Goal: Find specific page/section: Find specific page/section

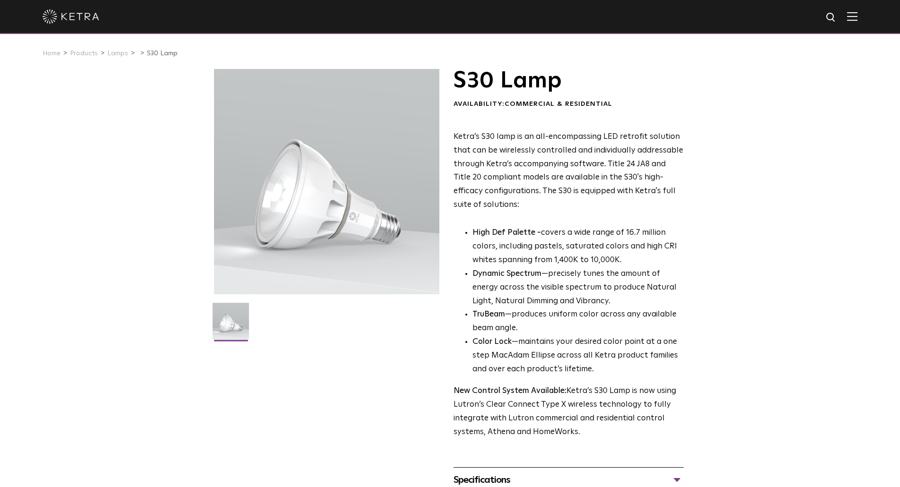
drag, startPoint x: 384, startPoint y: 71, endPoint x: 348, endPoint y: 85, distance: 38.9
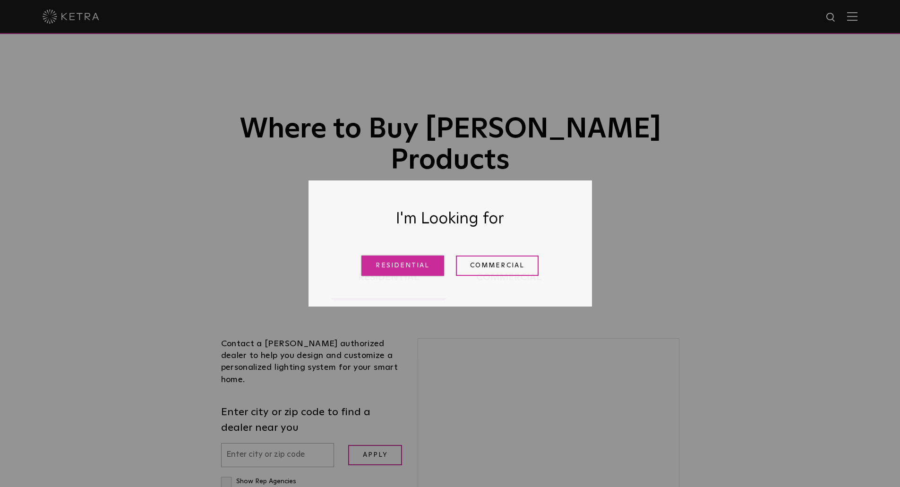
click at [402, 266] on link "Residential" at bounding box center [402, 266] width 83 height 20
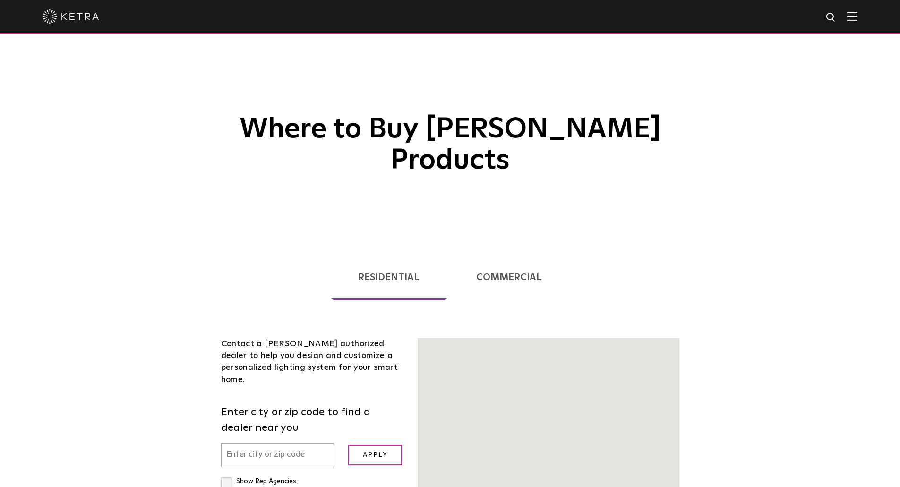
scroll to position [241, 0]
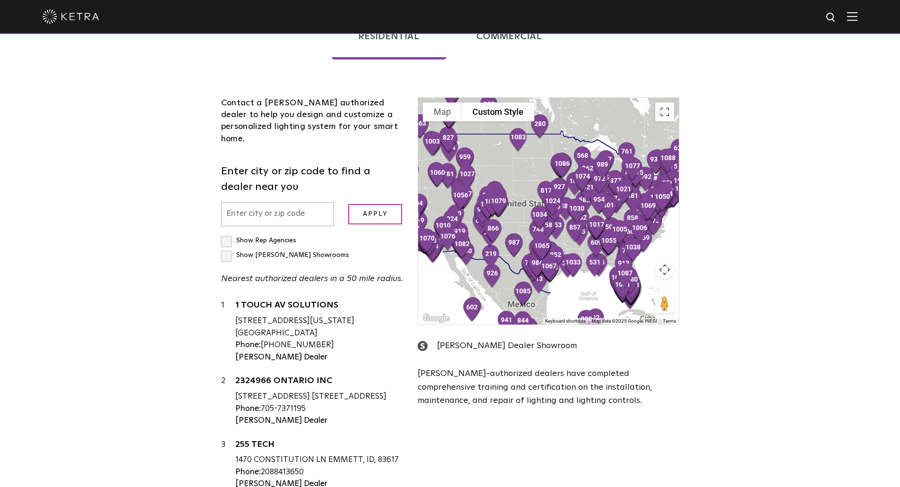
click at [284, 202] on input "text" at bounding box center [277, 214] width 113 height 24
type input "18036"
click at [374, 204] on input "Apply" at bounding box center [375, 214] width 54 height 20
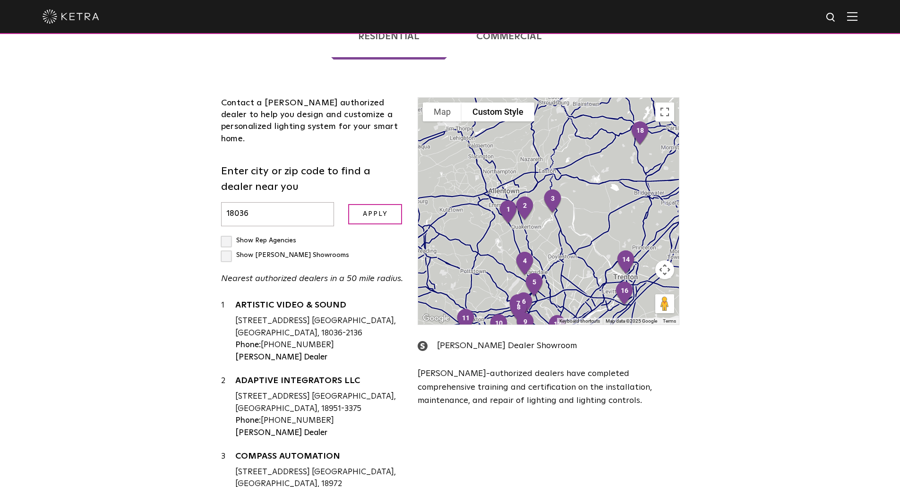
drag, startPoint x: 450, startPoint y: 205, endPoint x: 493, endPoint y: 205, distance: 43.0
click at [493, 205] on div at bounding box center [548, 211] width 260 height 227
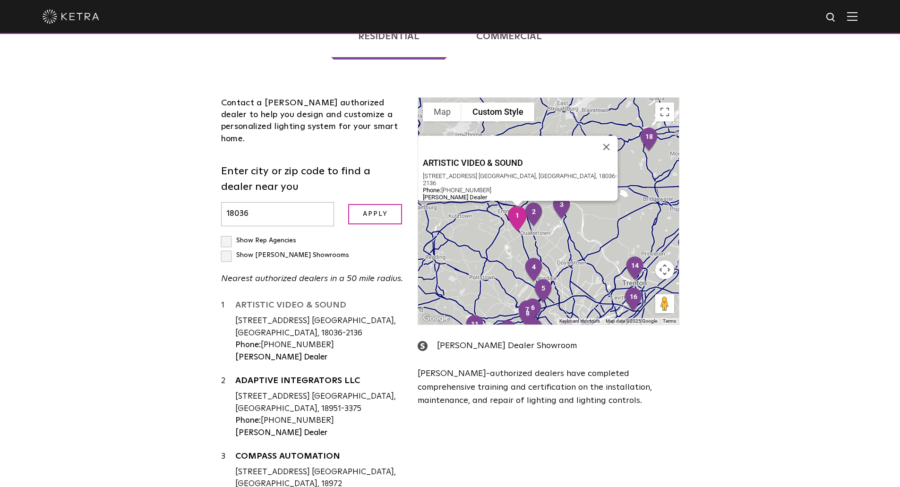
click at [273, 301] on link "ARTISTIC VIDEO & SOUND" at bounding box center [319, 307] width 169 height 12
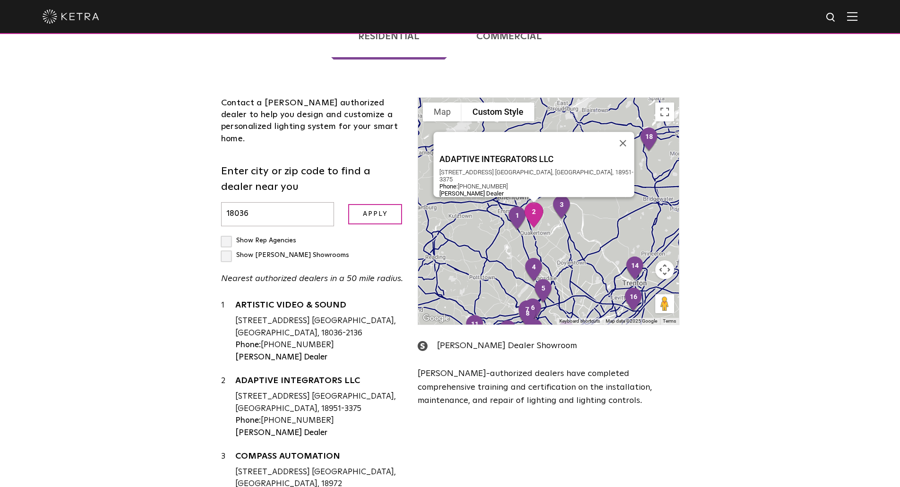
click at [533, 198] on img "2" at bounding box center [533, 214] width 27 height 33
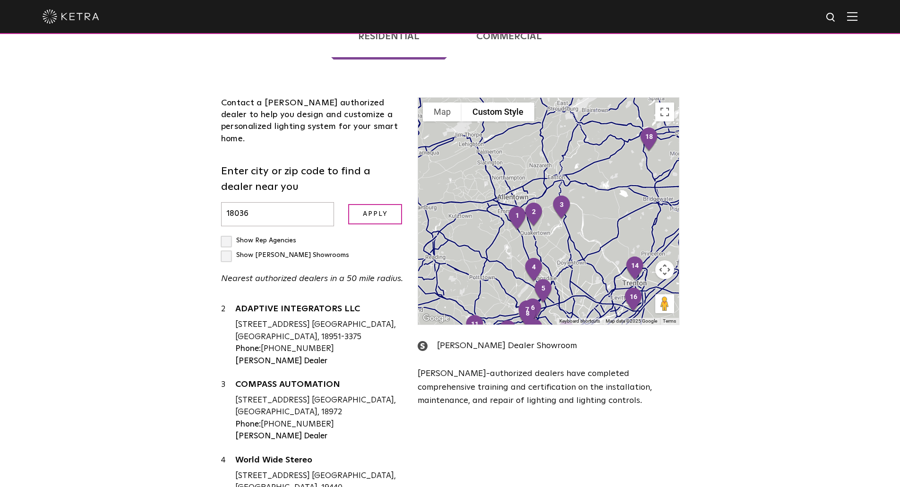
scroll to position [76, 0]
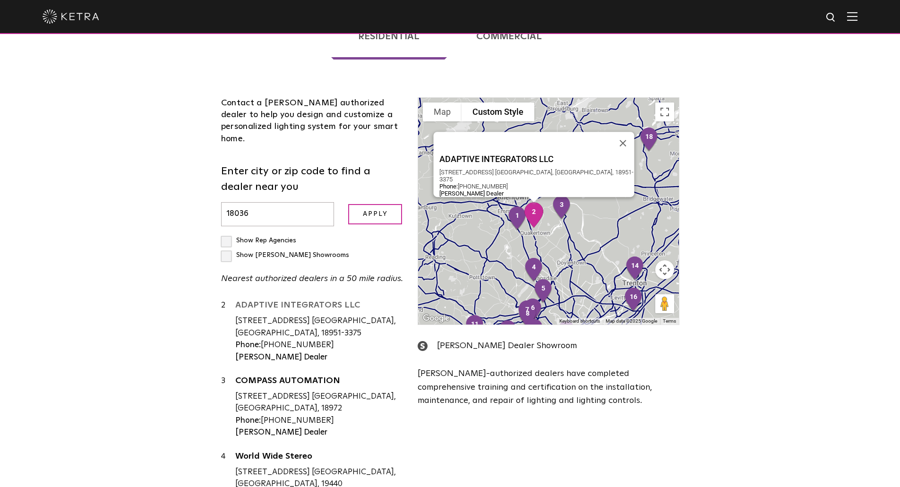
click at [310, 301] on link "ADAPTIVE INTEGRATORS LLC" at bounding box center [319, 307] width 169 height 12
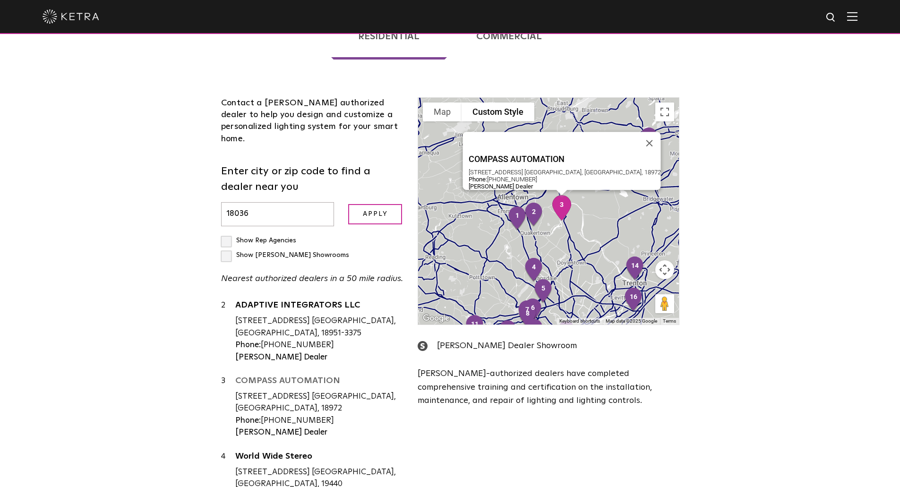
click at [294, 376] on link "COMPASS AUTOMATION" at bounding box center [319, 382] width 169 height 12
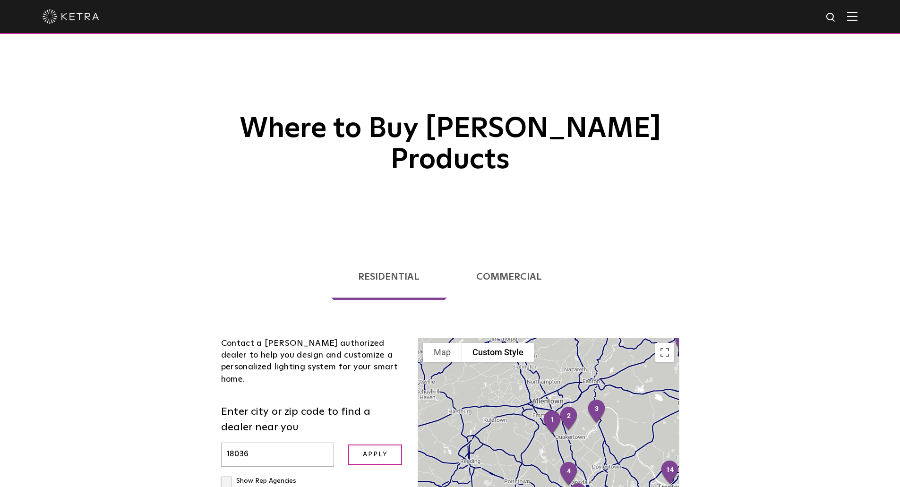
scroll to position [0, 0]
